Goal: Task Accomplishment & Management: Use online tool/utility

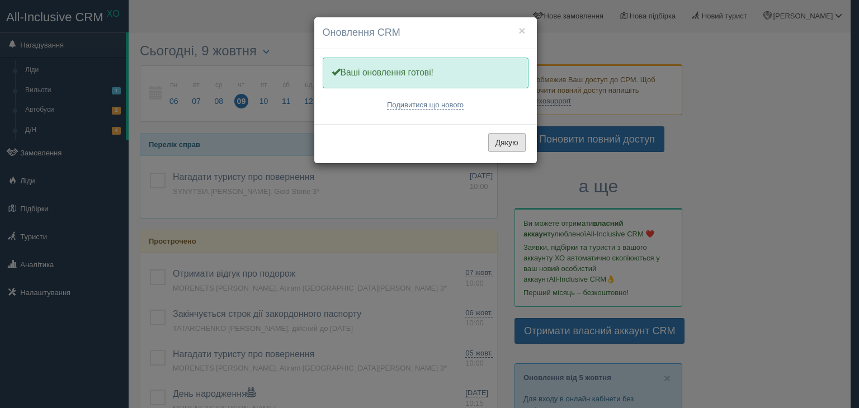
click at [493, 144] on button "Дякую" at bounding box center [506, 142] width 37 height 19
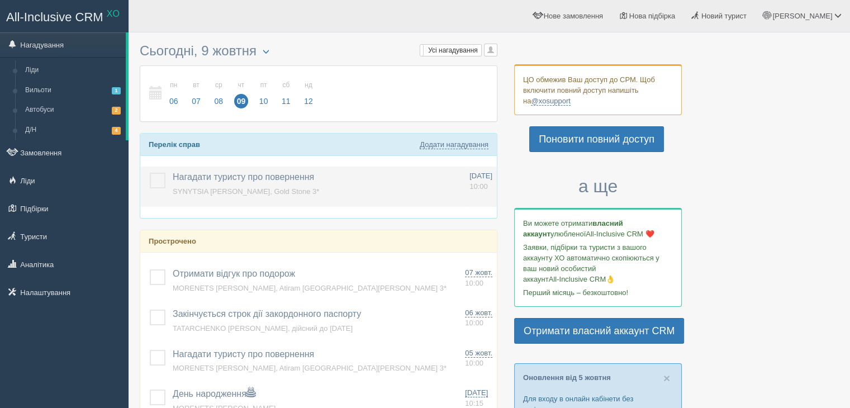
click at [456, 185] on p "Нагадати туристу про повернення Додати інше Нагадування додано Нагадування онов…" at bounding box center [317, 179] width 288 height 16
click at [452, 185] on p "Нагадати туристу про повернення Додати інше Нагадування додано Нагадування онов…" at bounding box center [317, 179] width 288 height 16
click at [200, 179] on span "Нагадати туристу про повернення" at bounding box center [243, 177] width 141 height 10
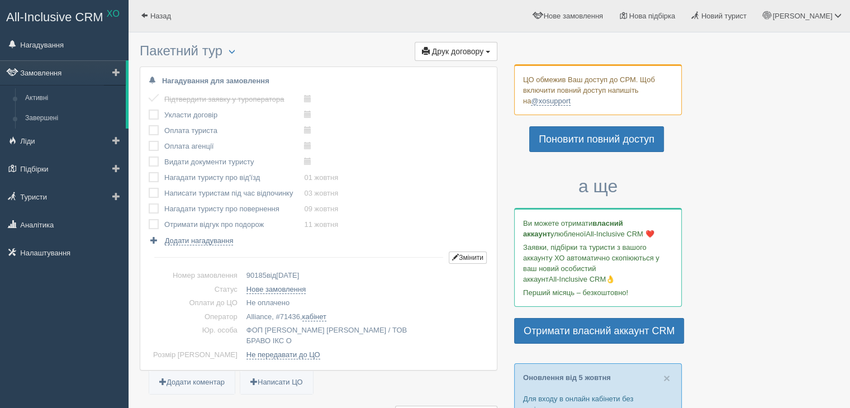
click at [36, 66] on link "Замовлення" at bounding box center [63, 72] width 126 height 25
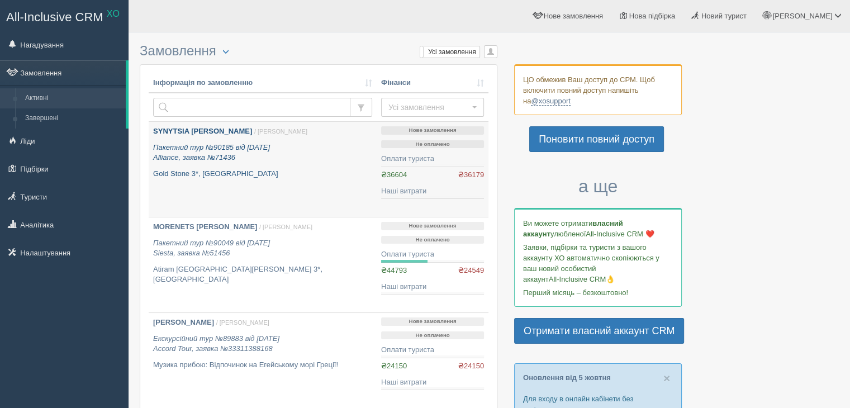
click at [175, 127] on b "SYNYTSIA SERHII" at bounding box center [202, 131] width 99 height 8
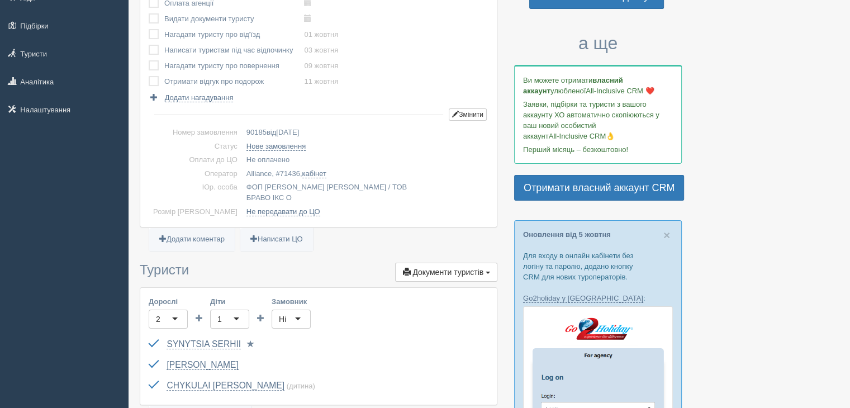
scroll to position [168, 0]
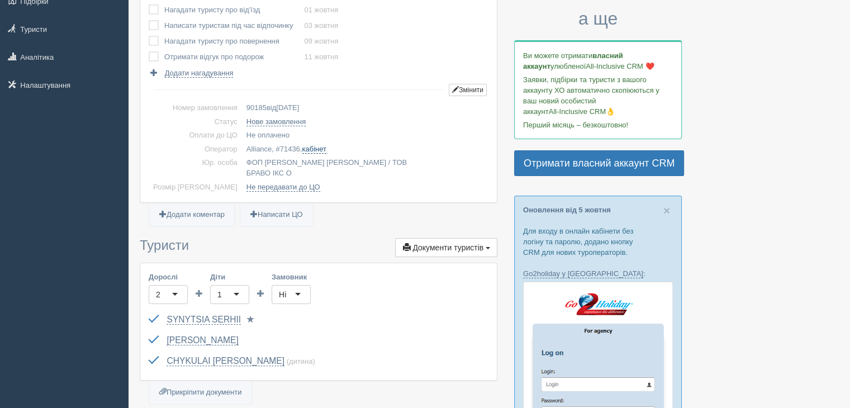
click at [302, 149] on link "кабінет" at bounding box center [314, 149] width 24 height 9
